Goal: Check status: Check status

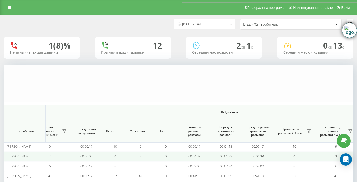
scroll to position [0, 356]
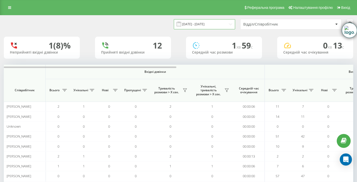
click at [201, 24] on input "[DATE] - [DATE]" at bounding box center [204, 24] width 61 height 10
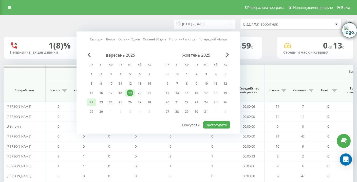
click at [93, 103] on div "22" at bounding box center [91, 102] width 7 height 7
click at [213, 125] on button "Застосувати" at bounding box center [216, 125] width 27 height 7
type input "22.09.2025 - 22.09.2025"
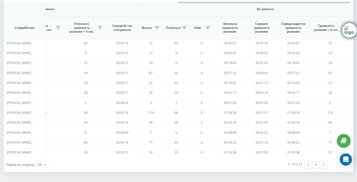
scroll to position [0, 357]
